Goal: Information Seeking & Learning: Check status

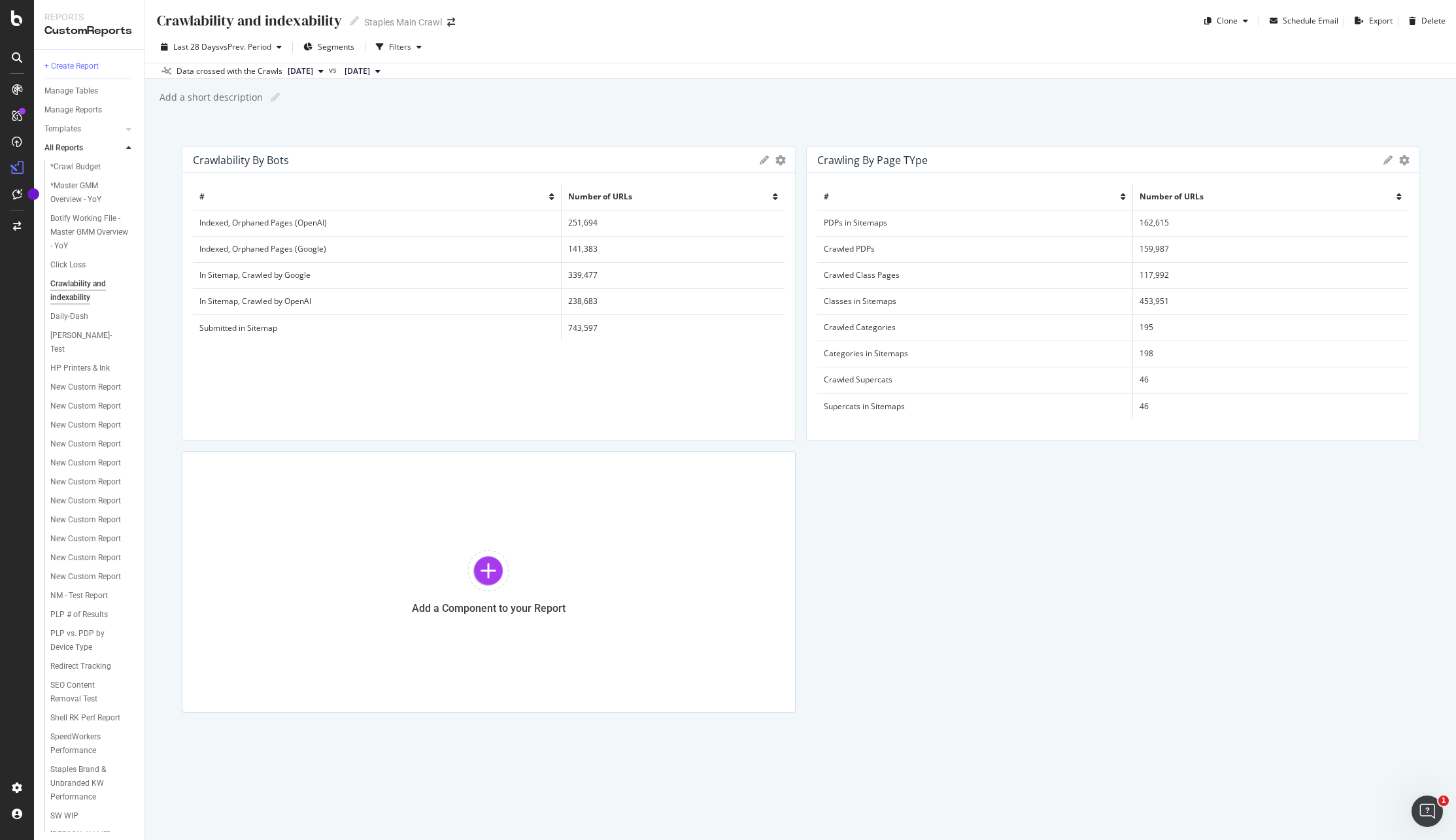
click at [299, 303] on td "In Sitemap, Crawled by OpenAI" at bounding box center [377, 301] width 368 height 26
click at [597, 303] on td "238,683" at bounding box center [672, 301] width 223 height 26
click at [76, 313] on div "Daily-Dash" at bounding box center [69, 316] width 37 height 14
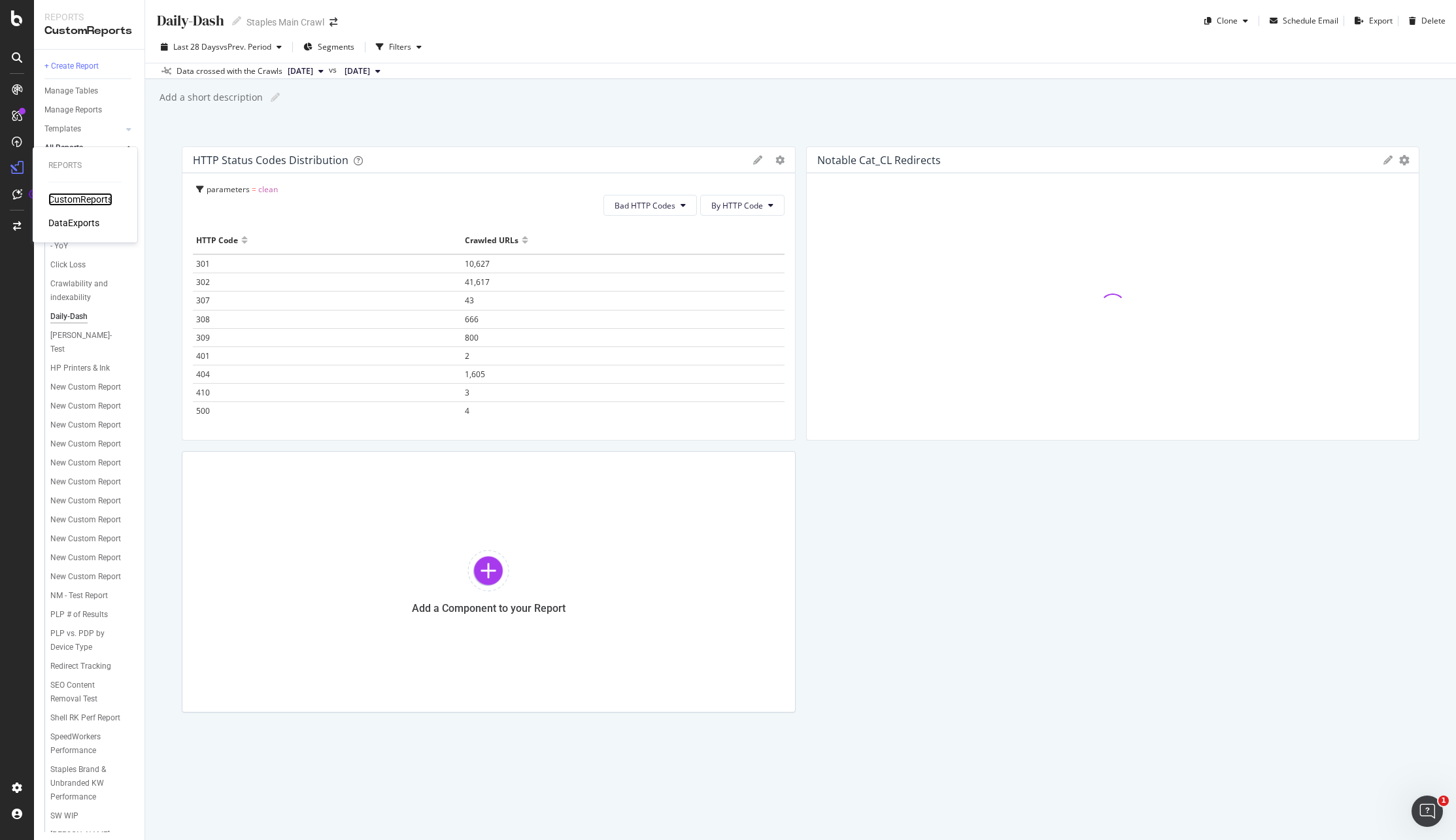
click at [99, 200] on div "CustomReports" at bounding box center [79, 199] width 64 height 13
